Goal: Task Accomplishment & Management: Complete application form

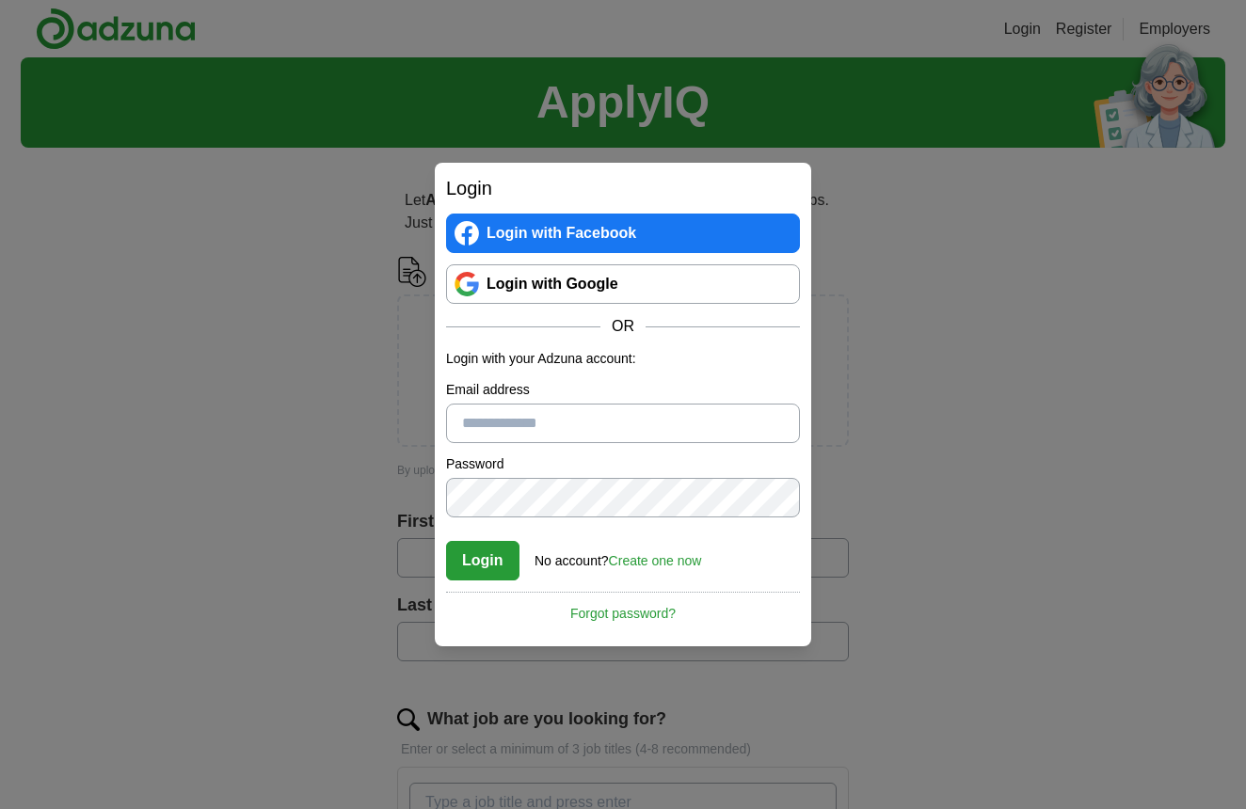
click at [665, 563] on link "Create one now" at bounding box center [655, 560] width 93 height 15
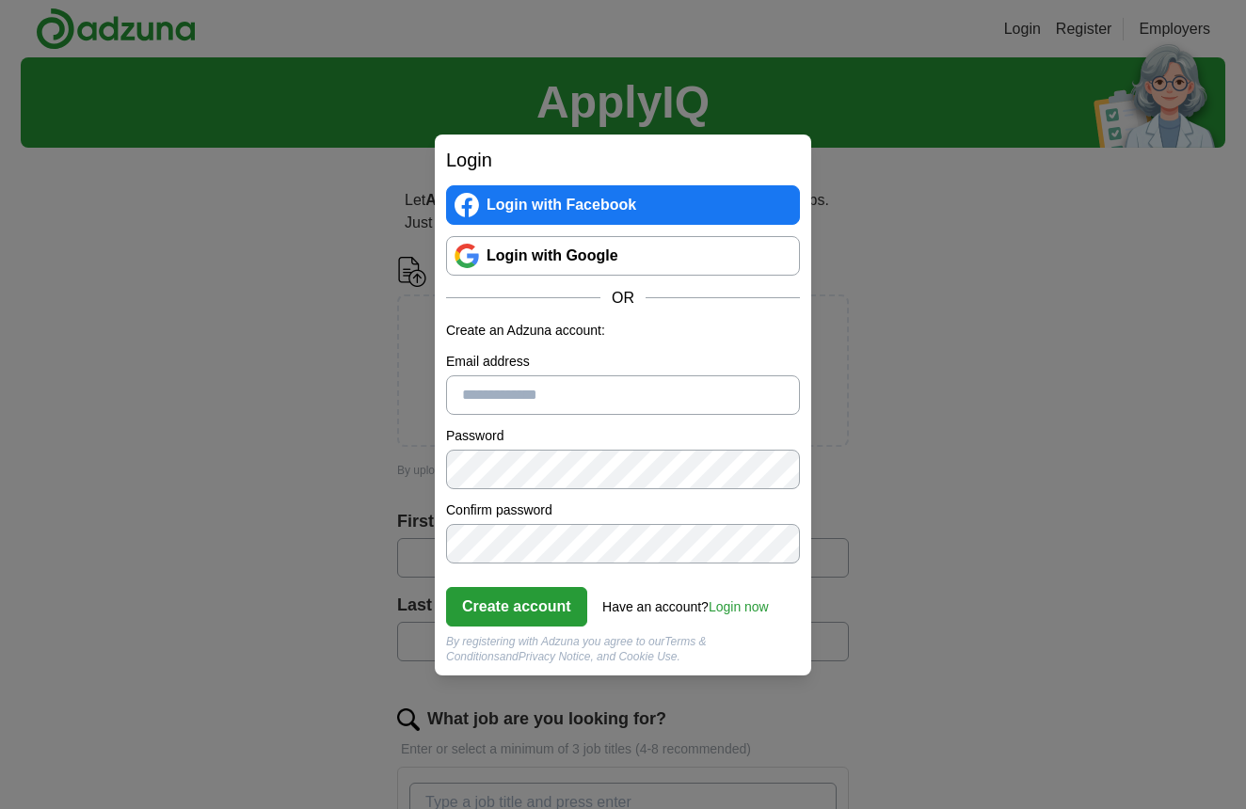
click at [607, 390] on input "Email address" at bounding box center [623, 395] width 354 height 40
type input "**********"
click at [513, 607] on button "Create account" at bounding box center [516, 607] width 141 height 40
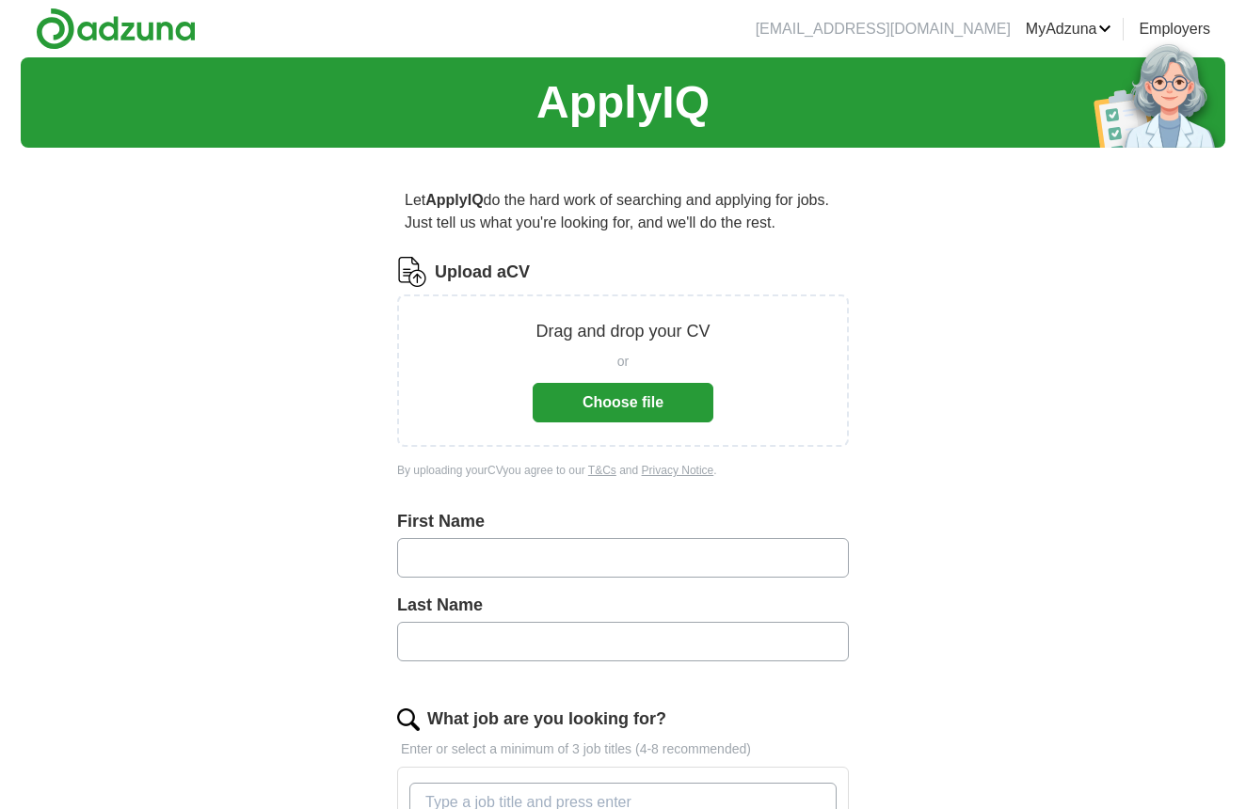
click at [1023, 519] on div "ApplyIQ Let ApplyIQ do the hard work of searching and applying for jobs. Just t…" at bounding box center [623, 698] width 1204 height 1282
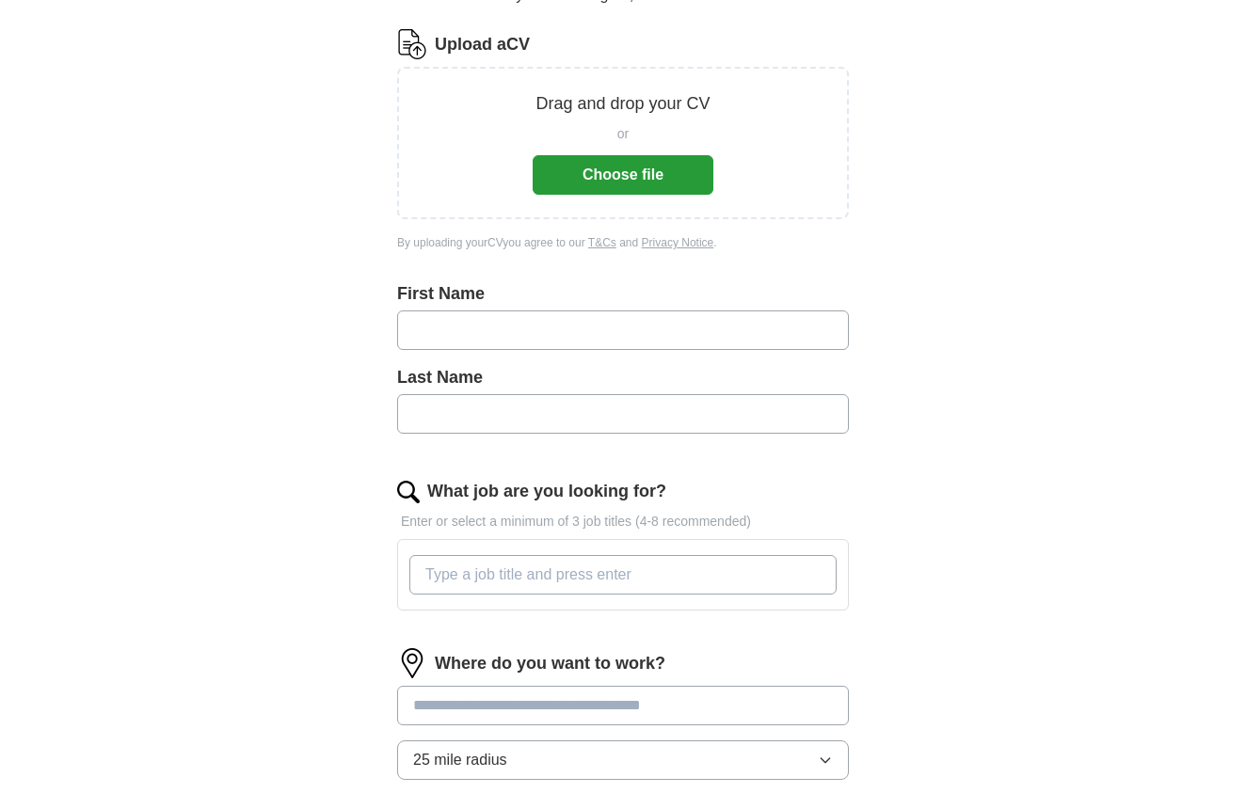
scroll to position [227, 0]
type input "********"
type input "*******"
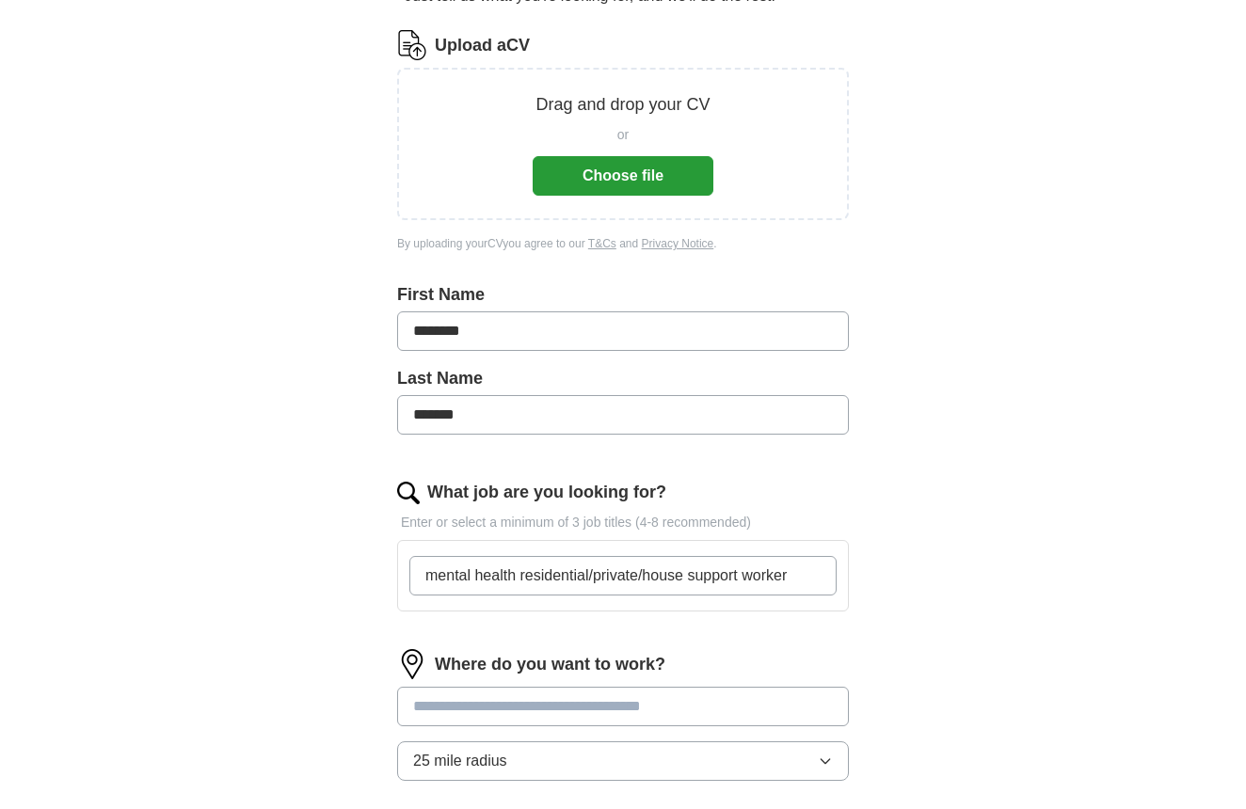
type input "mental health residential/private/house support worker"
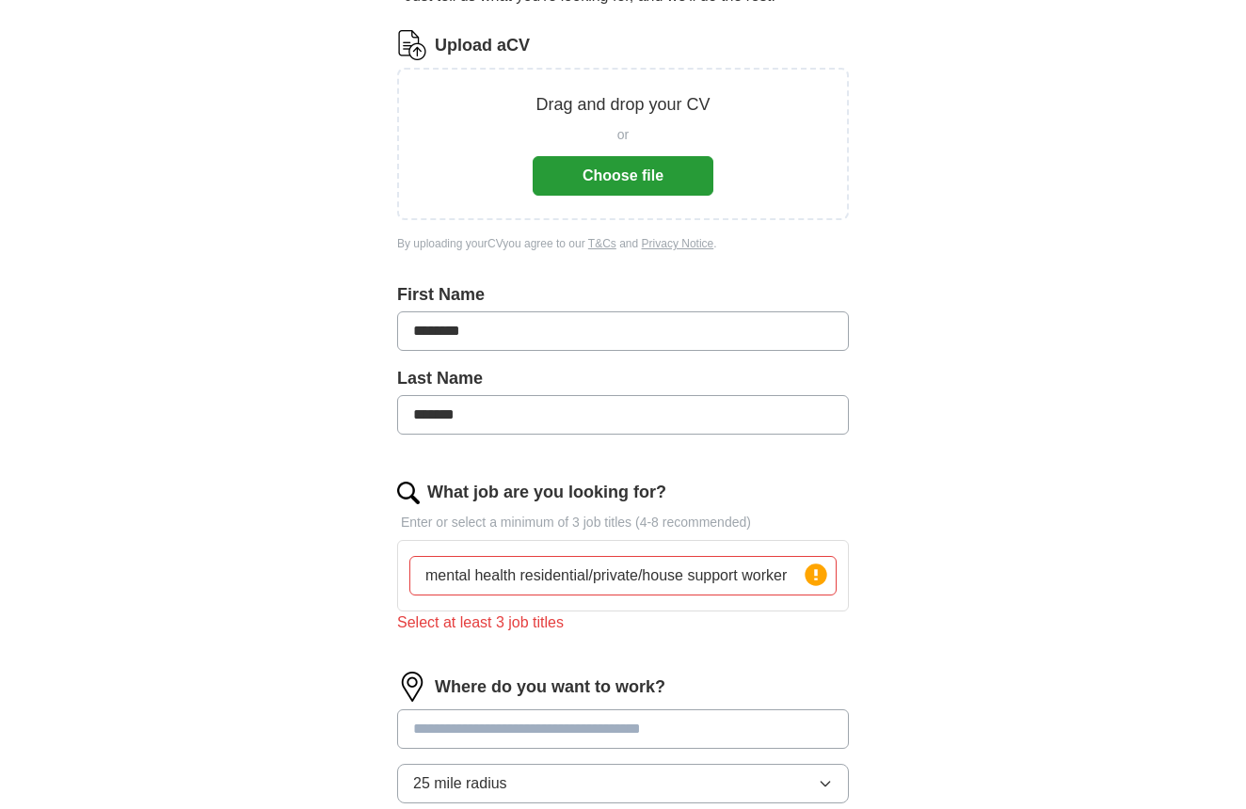
click at [533, 717] on input at bounding box center [623, 729] width 452 height 40
type input "*******"
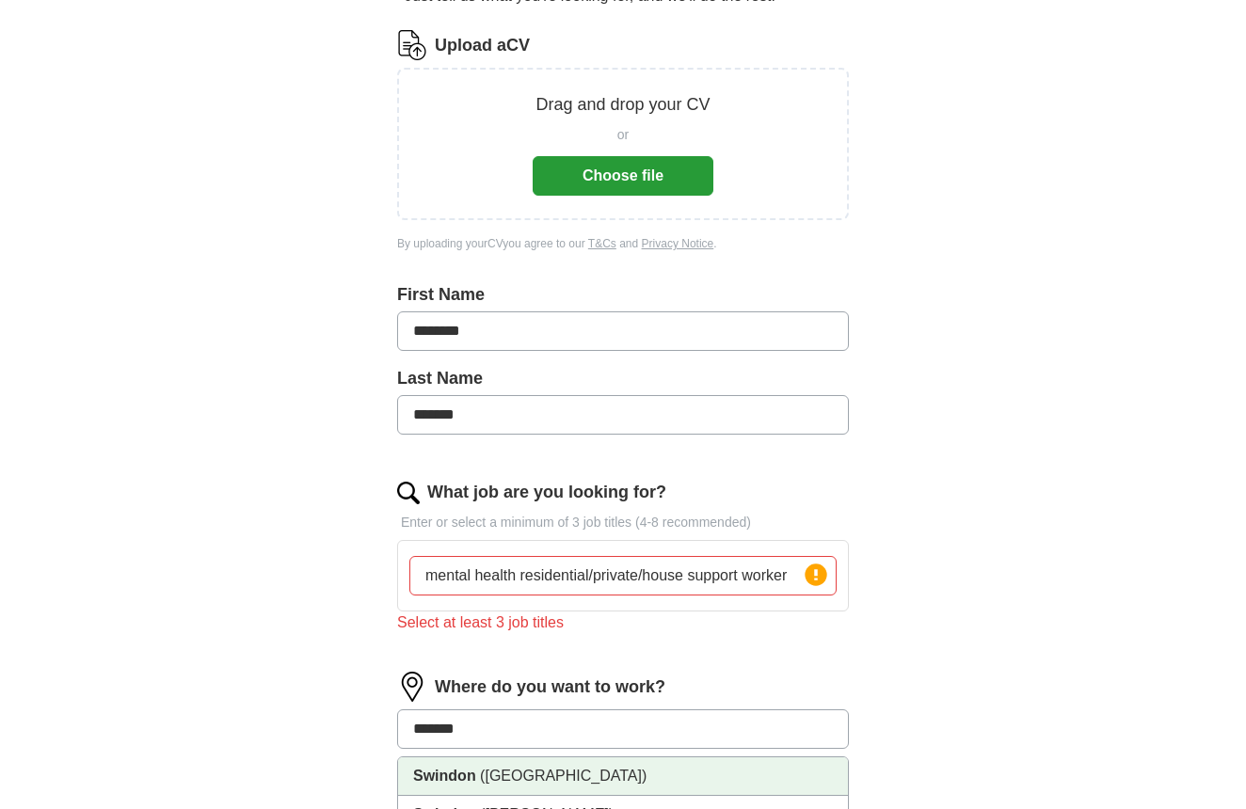
click at [466, 783] on strong "Swindon" at bounding box center [444, 776] width 63 height 16
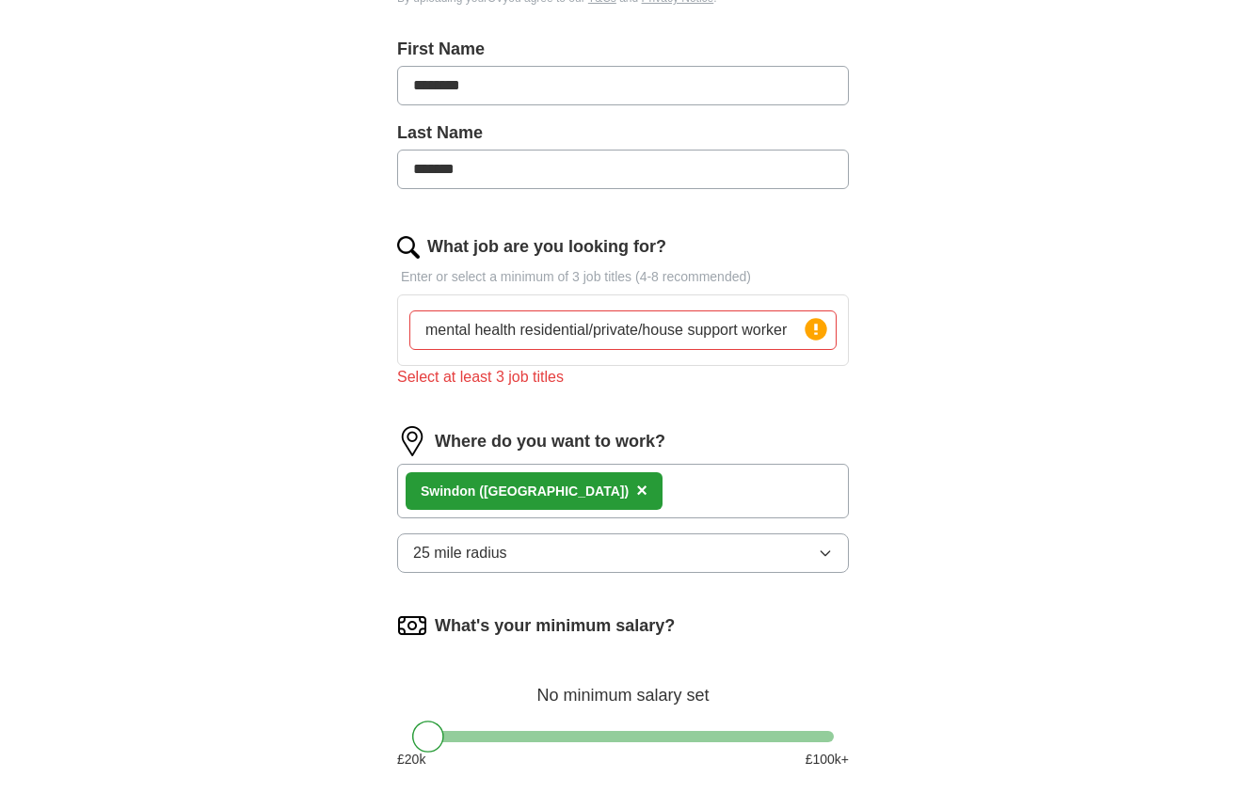
scroll to position [474, 0]
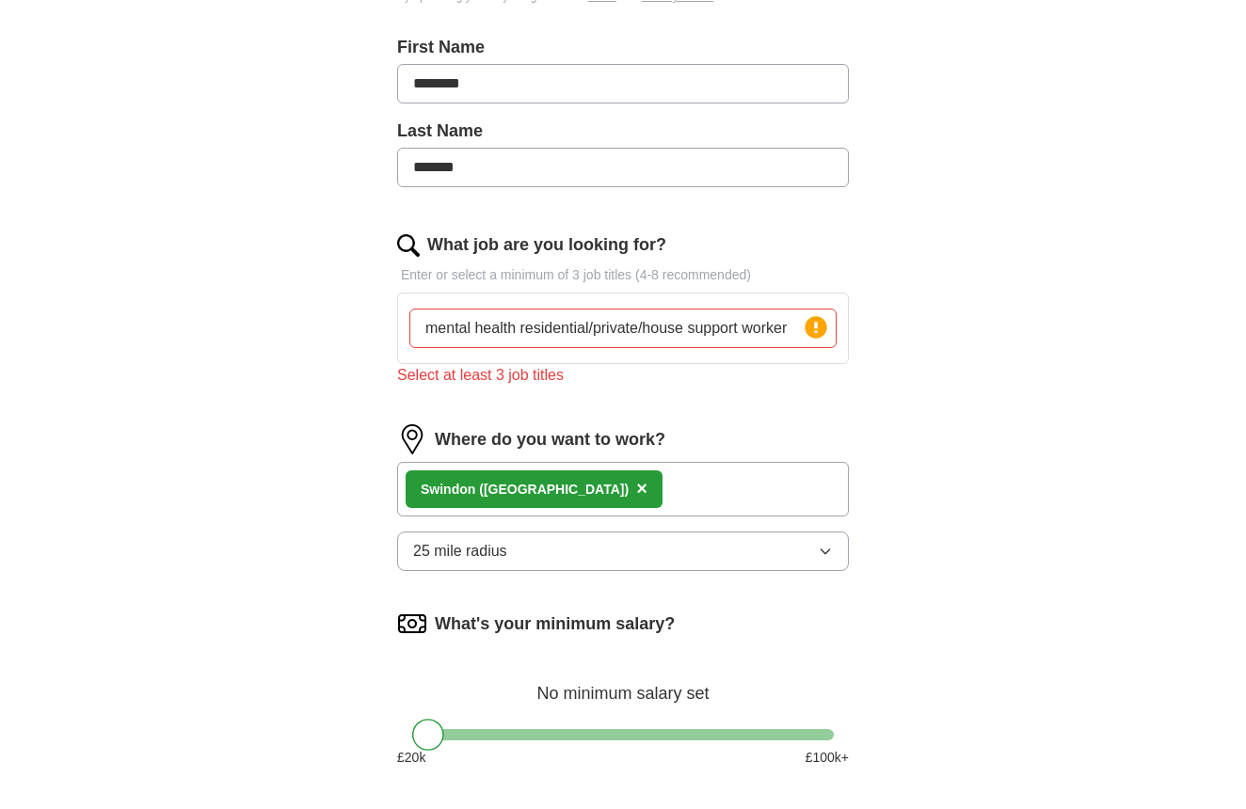
click at [474, 561] on span "25 mile radius" at bounding box center [460, 551] width 94 height 23
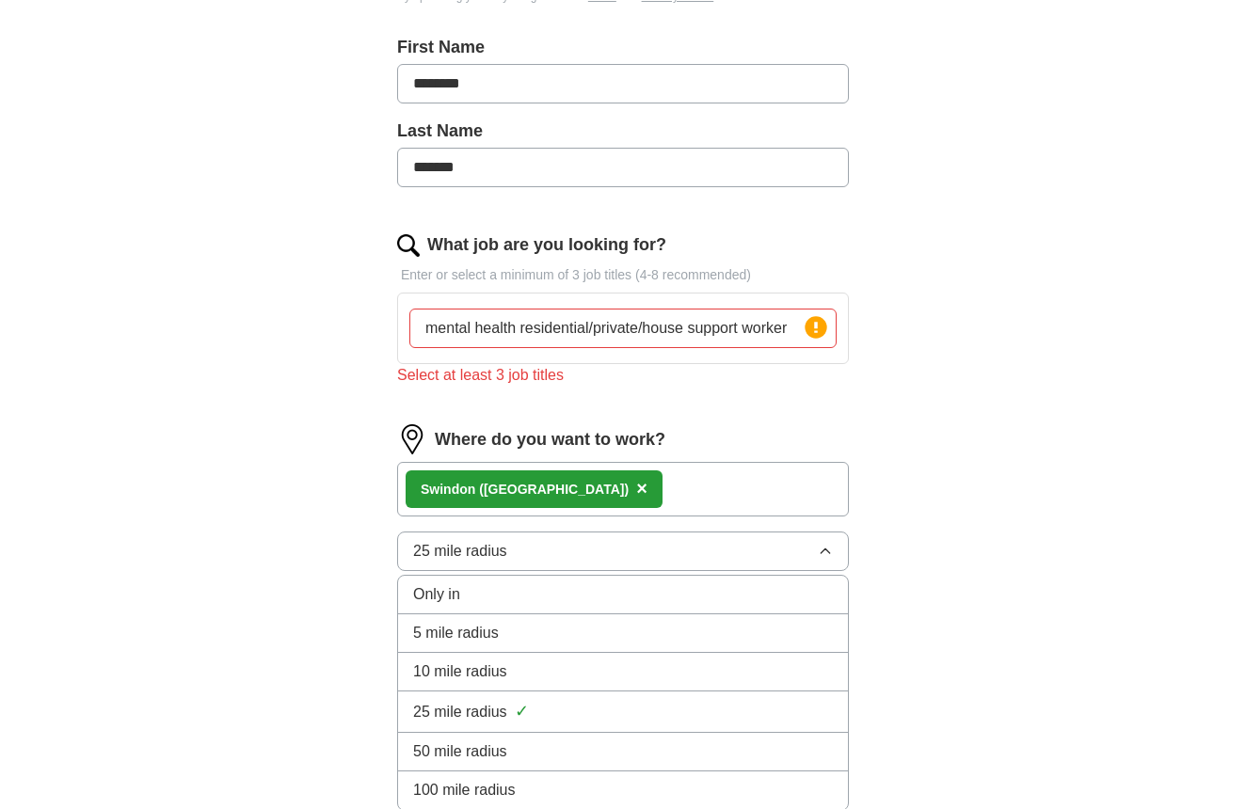
click at [444, 668] on span "10 mile radius" at bounding box center [460, 672] width 94 height 23
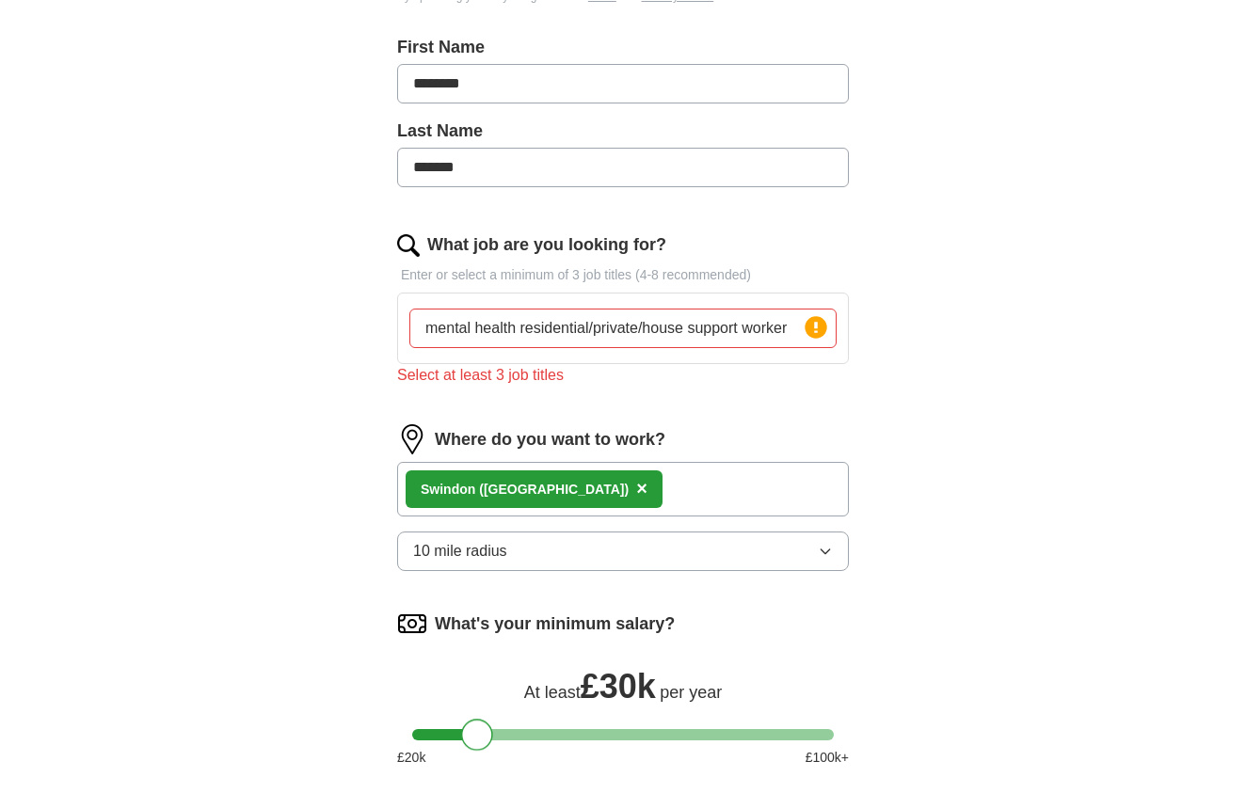
drag, startPoint x: 426, startPoint y: 737, endPoint x: 477, endPoint y: 737, distance: 50.8
click at [477, 737] on div at bounding box center [477, 735] width 32 height 32
click at [819, 668] on div "At least £ 30k per year" at bounding box center [623, 683] width 452 height 45
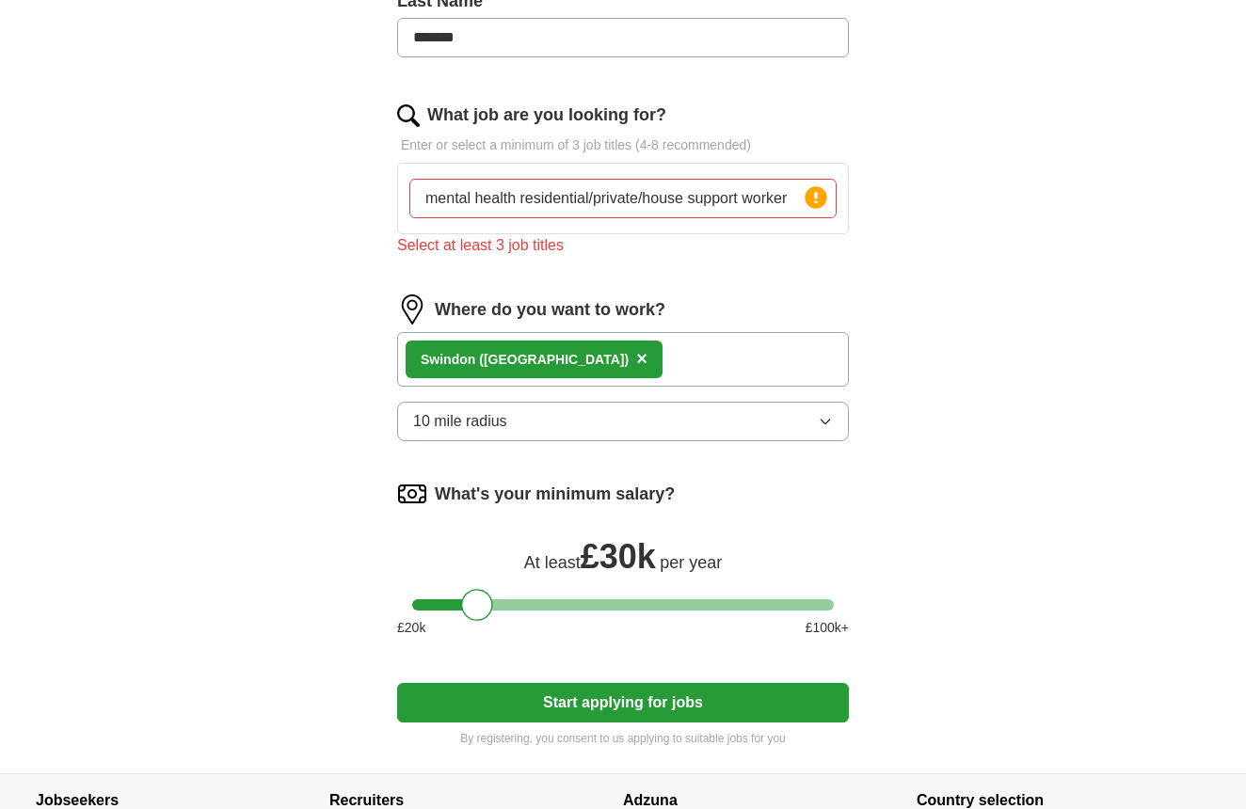
scroll to position [605, 0]
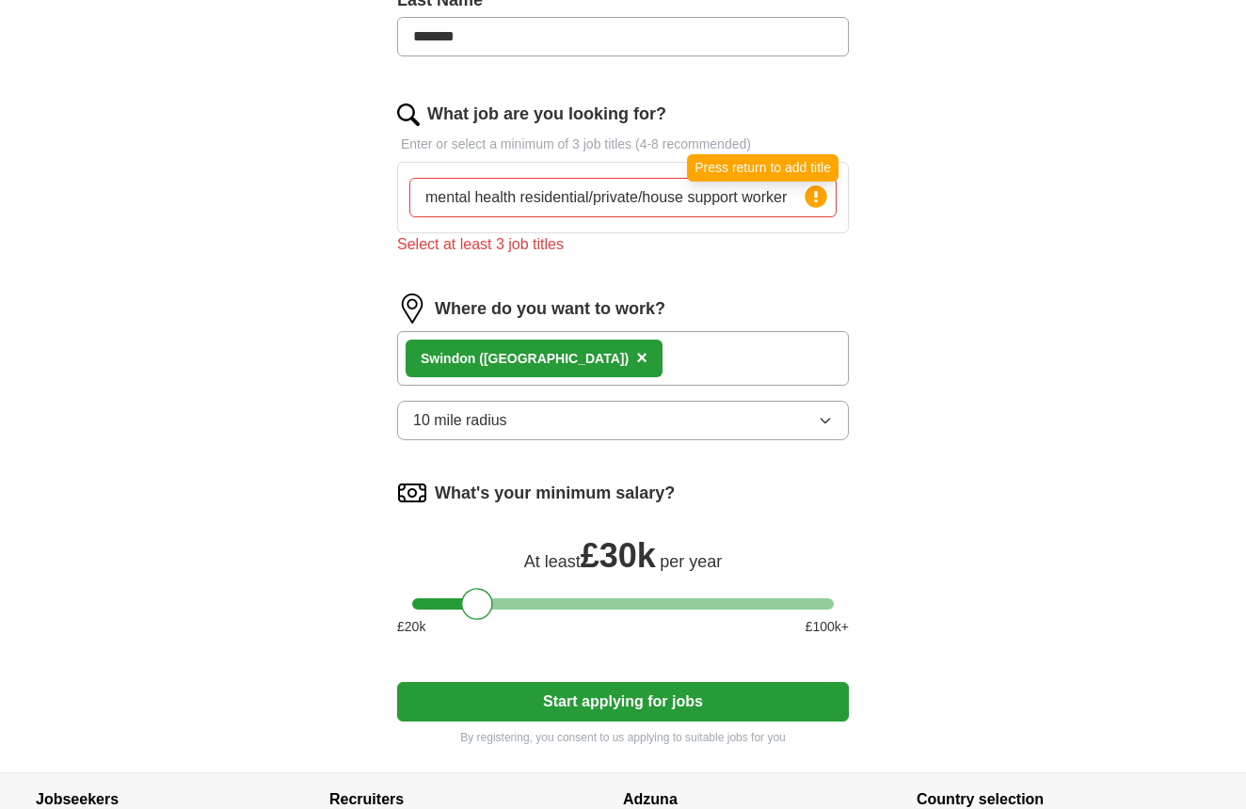
click at [820, 197] on circle at bounding box center [815, 196] width 22 height 22
click at [791, 202] on input "mental health residential/private/house support worker" at bounding box center [622, 198] width 427 height 40
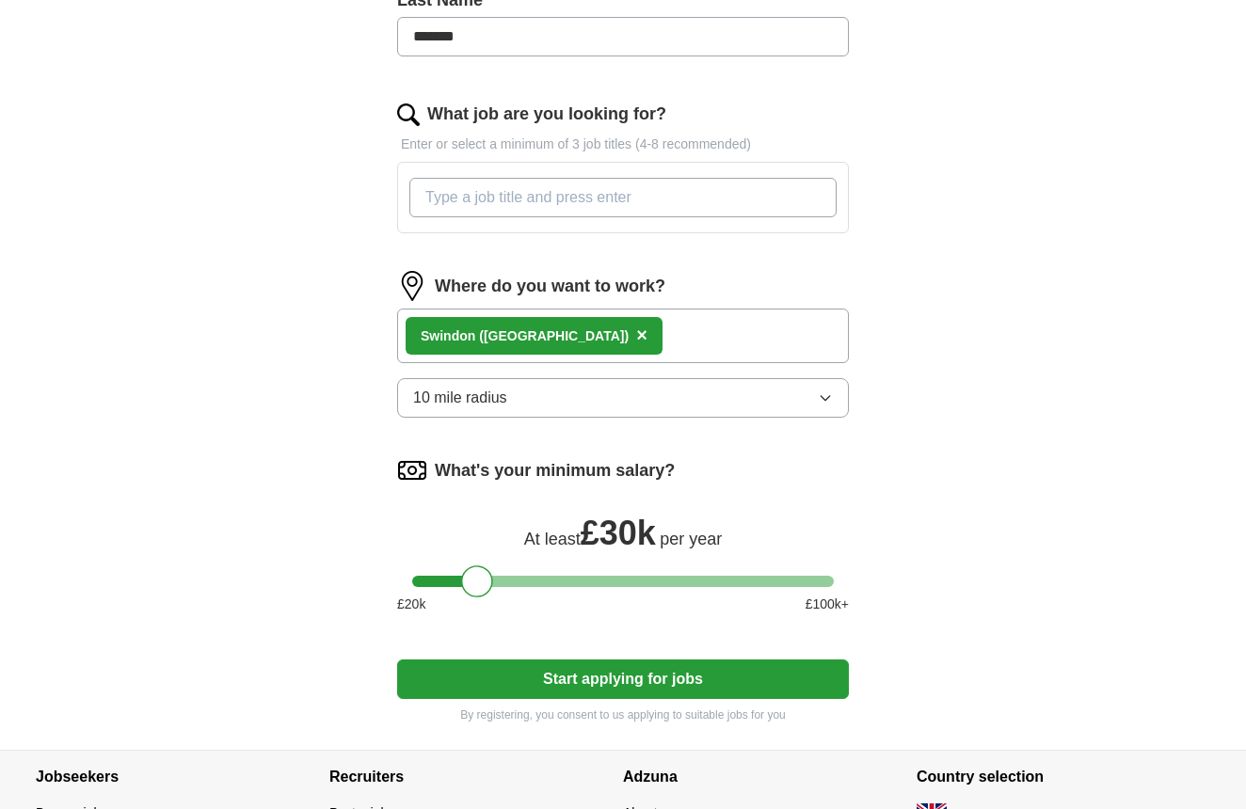
click at [809, 199] on input "What job are you looking for?" at bounding box center [622, 198] width 427 height 40
click at [815, 199] on input "What job are you looking for?" at bounding box center [622, 198] width 427 height 40
click at [804, 198] on input "What job are you looking for?" at bounding box center [622, 198] width 427 height 40
type input "s"
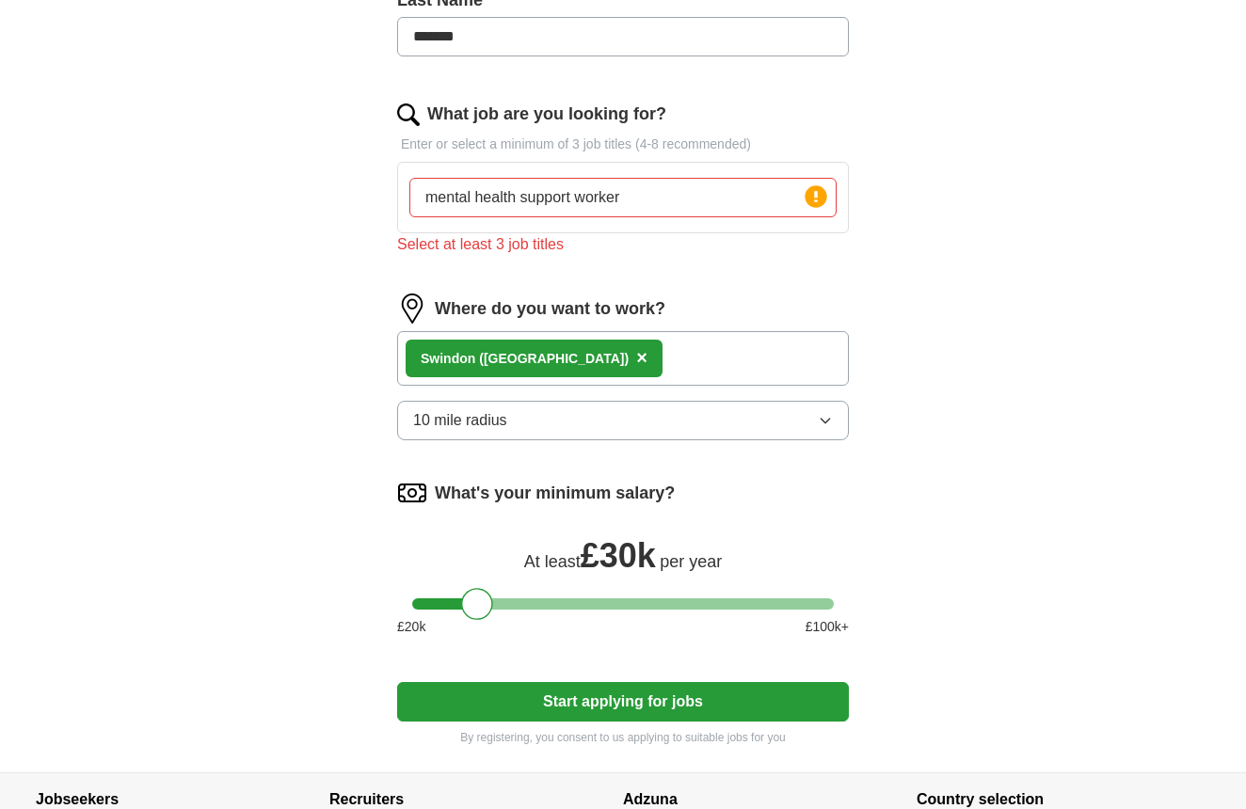
click at [659, 672] on form "Upload a CV Drag and drop your CV or Choose file By uploading your CV you agree…" at bounding box center [623, 199] width 452 height 1094
click at [708, 207] on input "mental health support worker" at bounding box center [622, 198] width 427 height 40
type input "m"
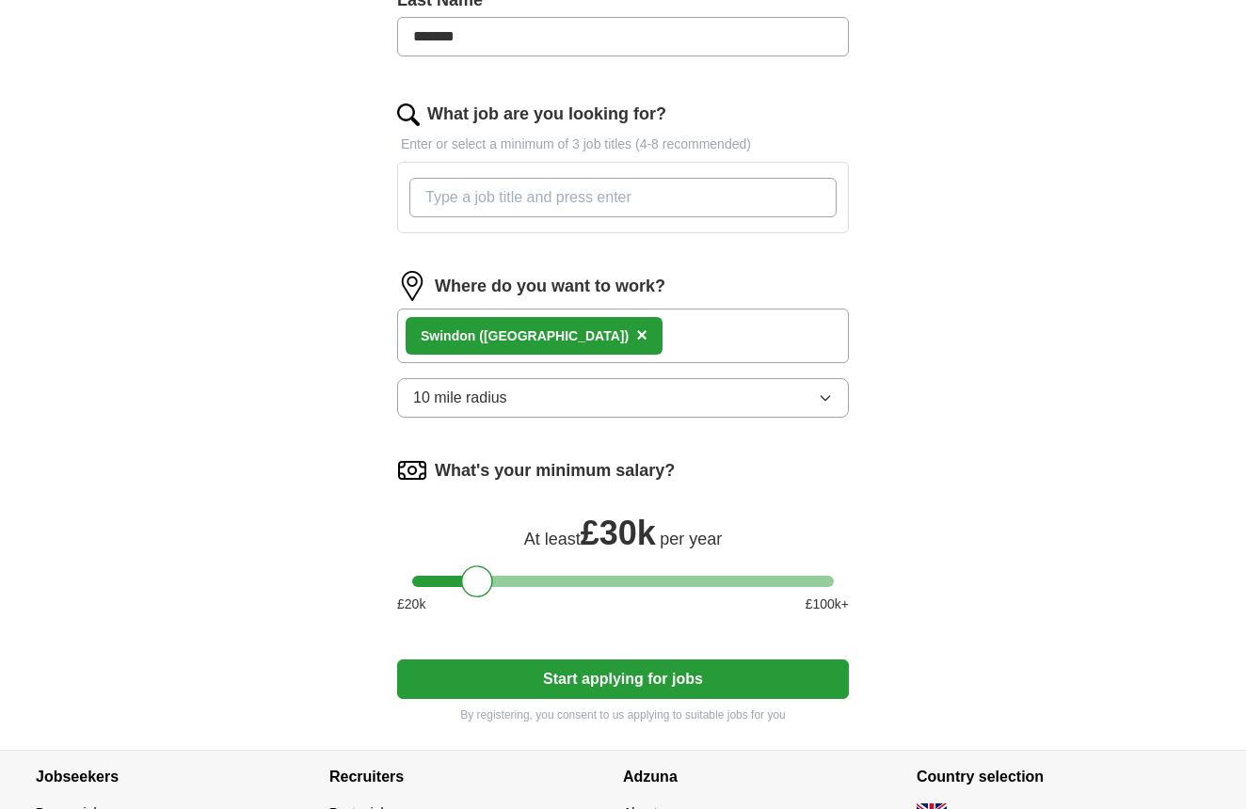
click at [816, 201] on input "What job are you looking for?" at bounding box center [622, 198] width 427 height 40
click at [803, 196] on input "What job are you looking for?" at bounding box center [622, 198] width 427 height 40
click at [849, 259] on div "Let ApplyIQ do the hard work of searching and applying for jobs. Just tell us w…" at bounding box center [623, 154] width 602 height 1192
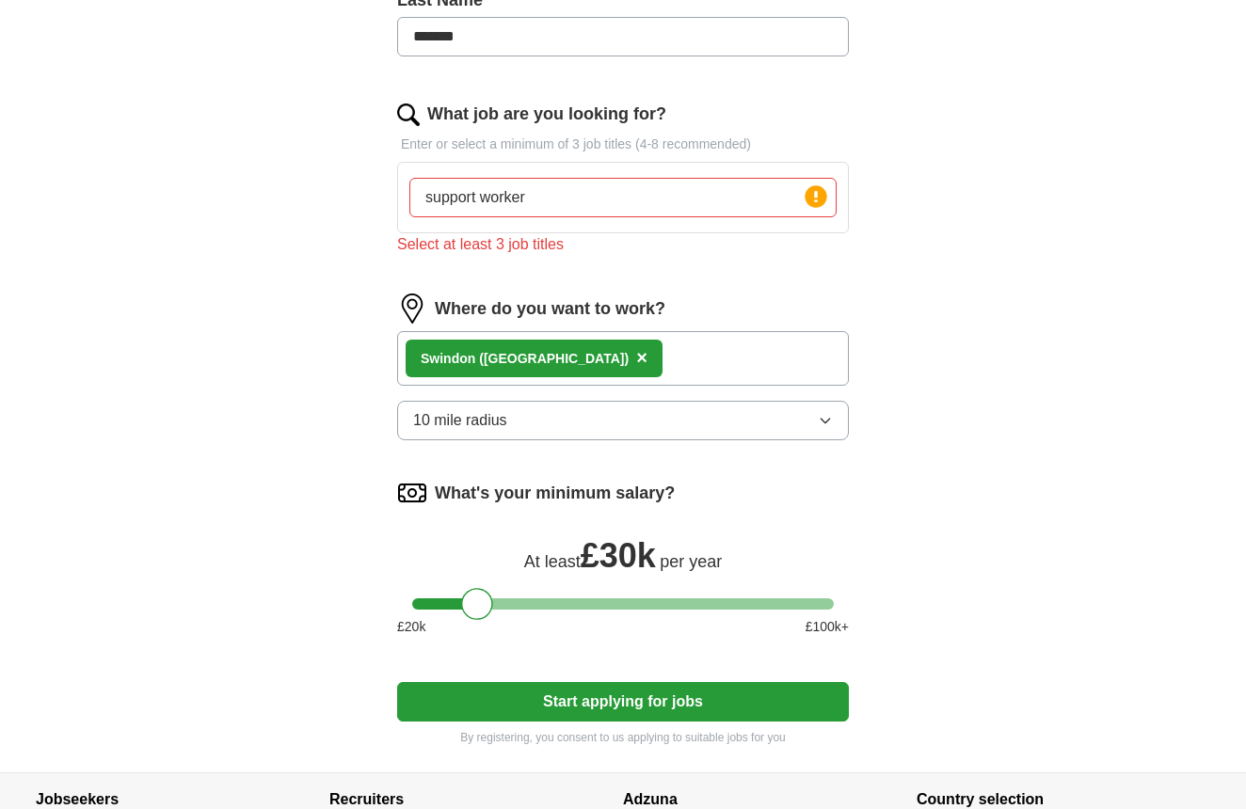
click at [757, 204] on input "support worker" at bounding box center [622, 198] width 427 height 40
type input "support worker. mental health. support jobs"
click at [913, 249] on div "Let ApplyIQ do the hard work of searching and applying for jobs. Just tell us w…" at bounding box center [623, 165] width 602 height 1215
click at [487, 257] on div "What job are you looking for? Enter or select a minimum of 3 job titles (4-8 re…" at bounding box center [623, 186] width 452 height 169
click at [806, 199] on circle at bounding box center [815, 196] width 22 height 22
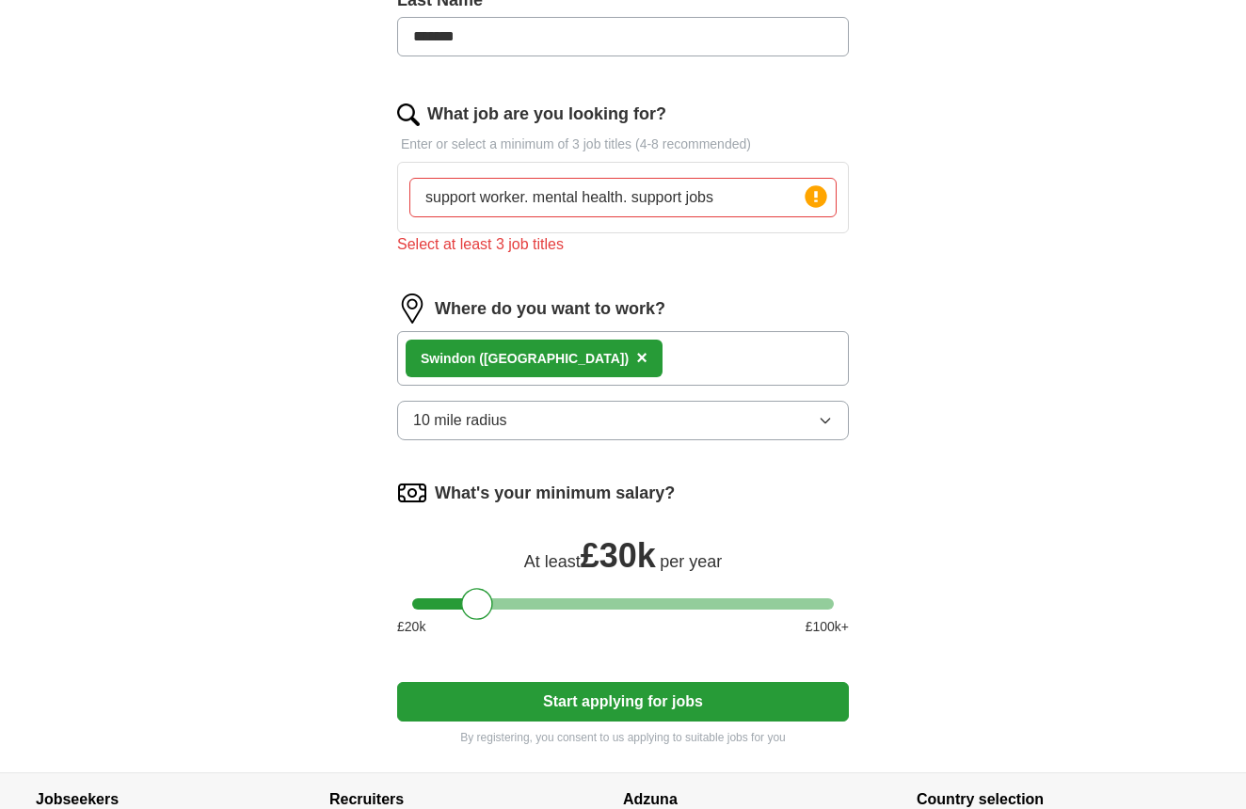
click at [813, 199] on circle at bounding box center [815, 196] width 22 height 22
click at [793, 166] on div "Press return to add title" at bounding box center [762, 167] width 151 height 27
click at [882, 127] on div "Let ApplyIQ do the hard work of searching and applying for jobs. Just tell us w…" at bounding box center [623, 165] width 602 height 1215
click at [895, 261] on div "Let ApplyIQ do the hard work of searching and applying for jobs. Just tell us w…" at bounding box center [623, 165] width 602 height 1215
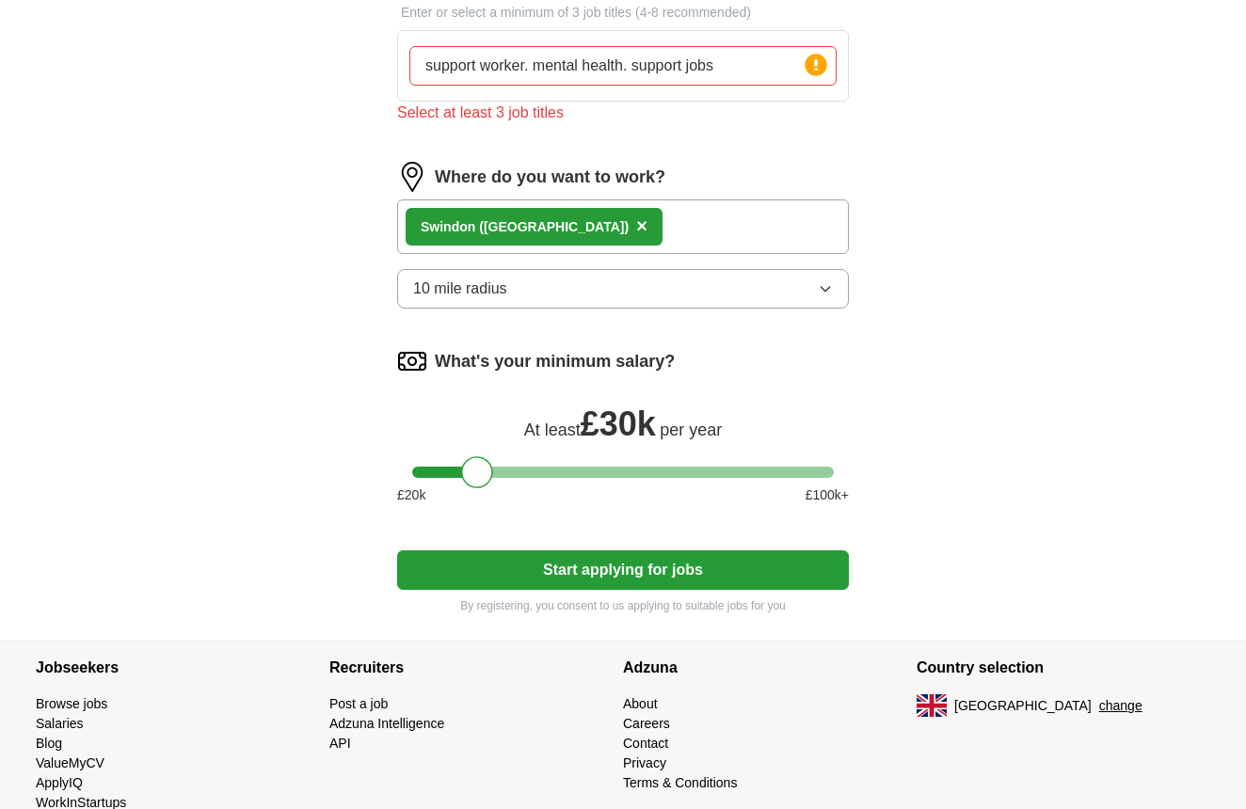
scroll to position [758, 0]
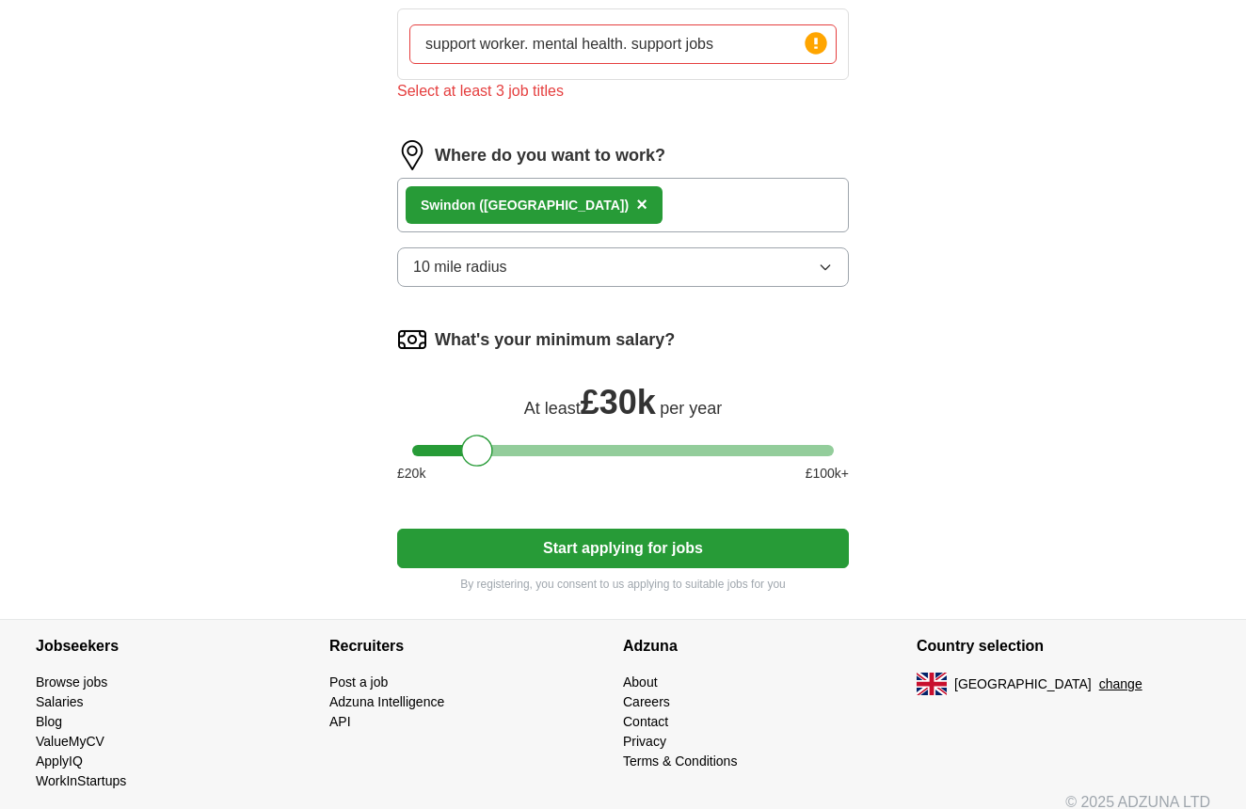
click at [583, 550] on button "Start applying for jobs" at bounding box center [623, 549] width 452 height 40
